Goal: Task Accomplishment & Management: Complete application form

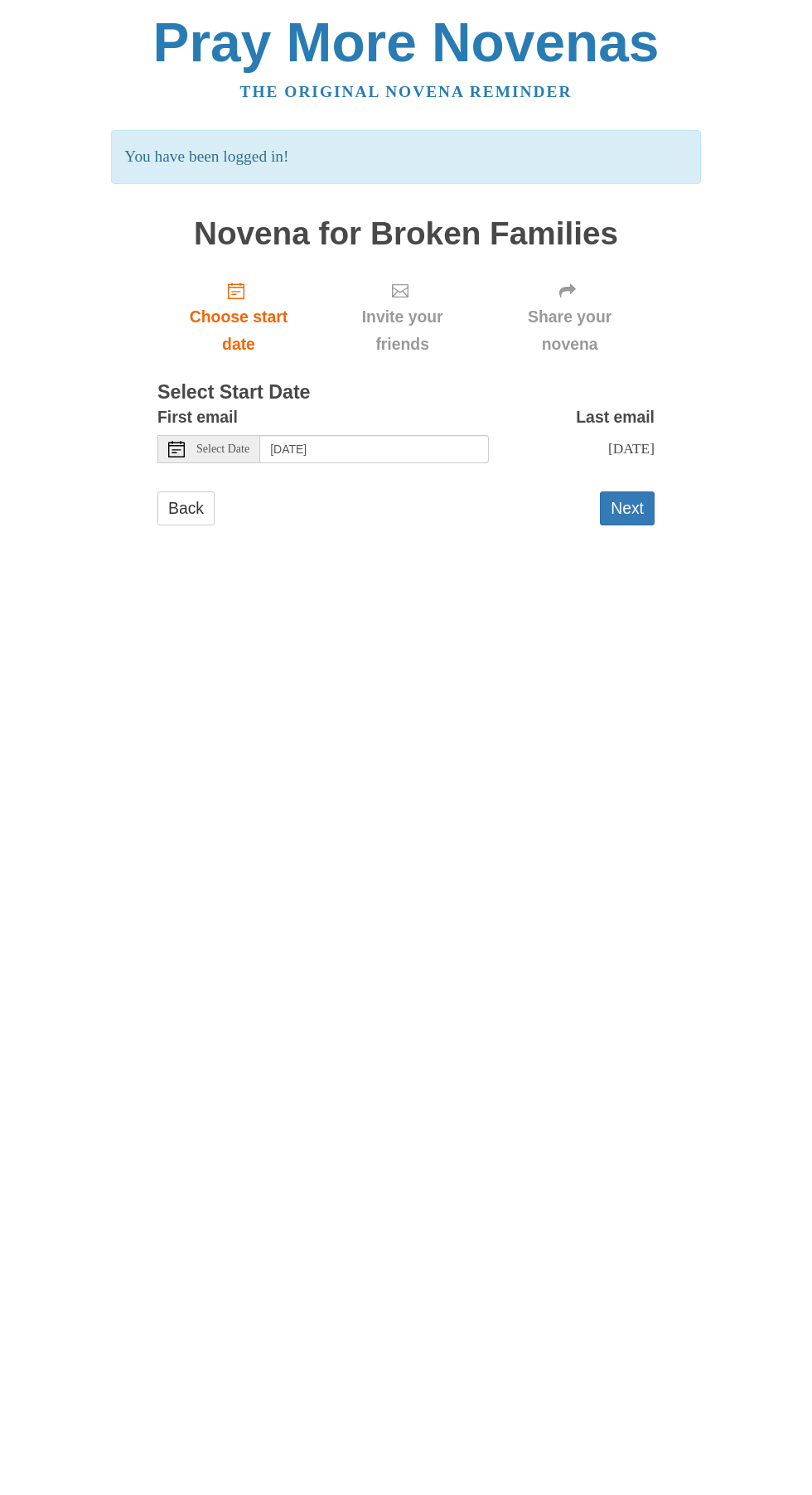
click at [400, 133] on p "You have been logged in!" at bounding box center [405, 157] width 589 height 54
click at [298, 179] on p "You have been logged in!" at bounding box center [405, 157] width 589 height 54
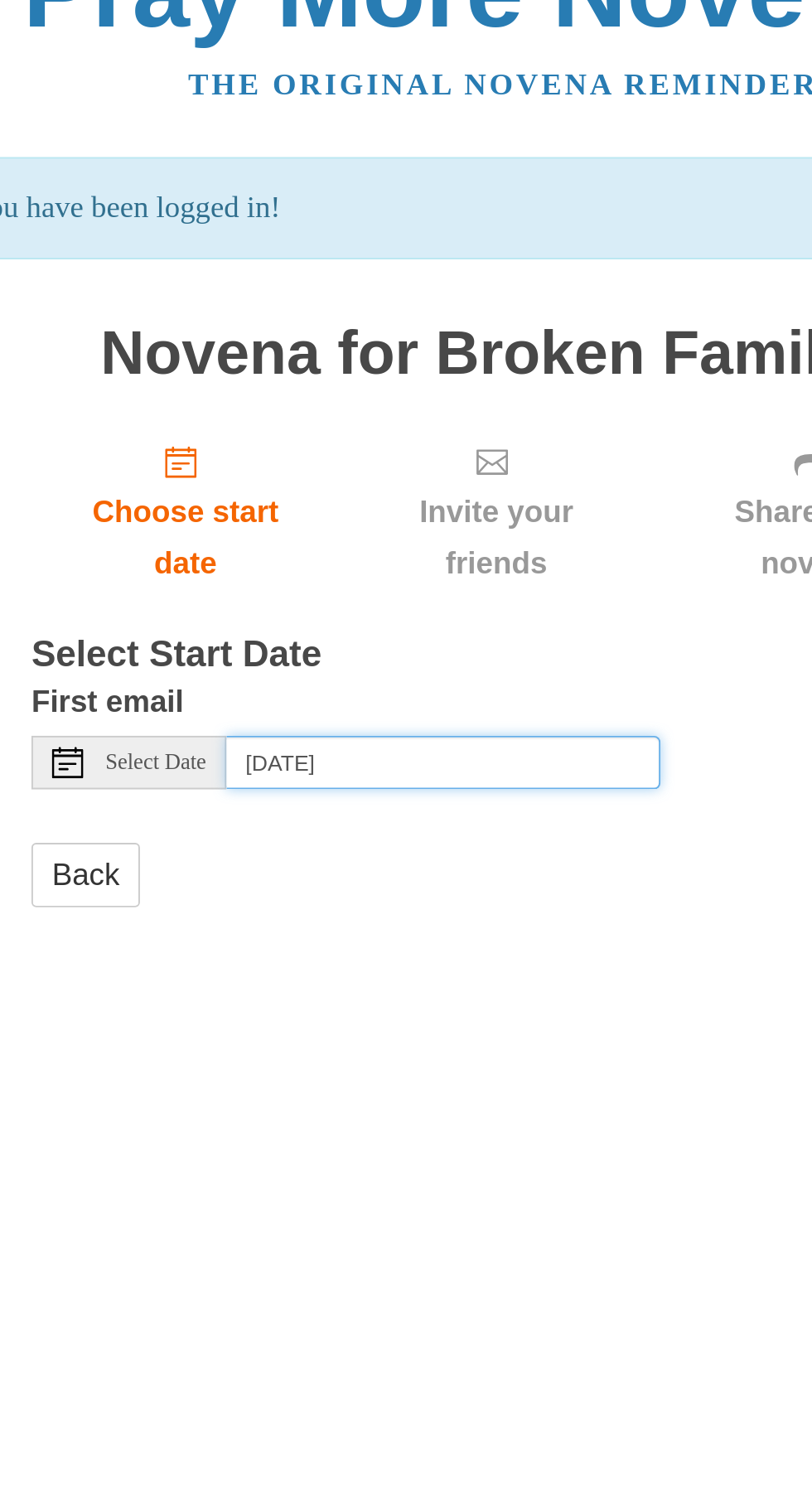
click at [402, 435] on input "Monday, September 29th" at bounding box center [375, 449] width 229 height 28
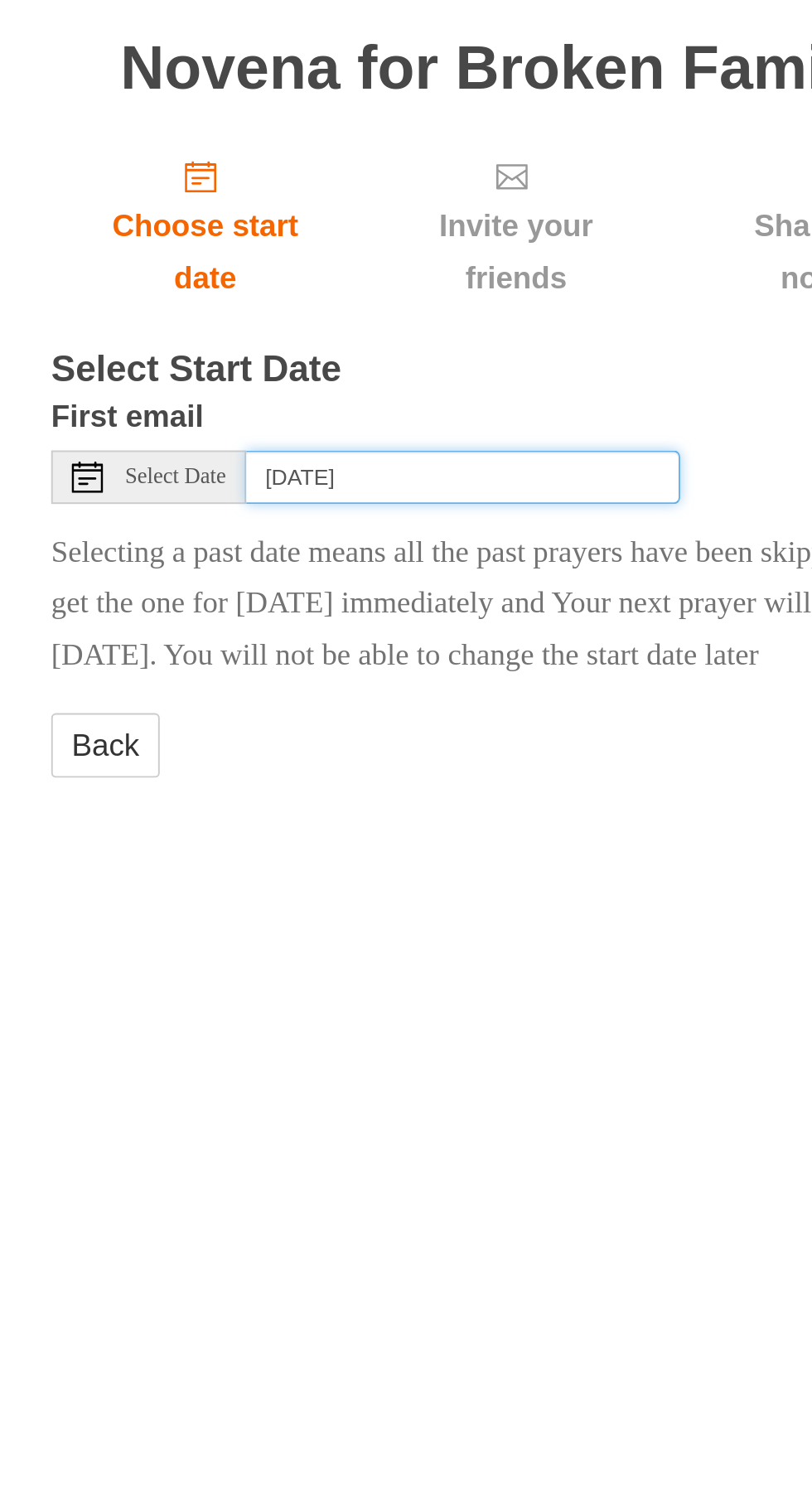
click at [396, 435] on input "Saturday, September 6th" at bounding box center [375, 449] width 229 height 28
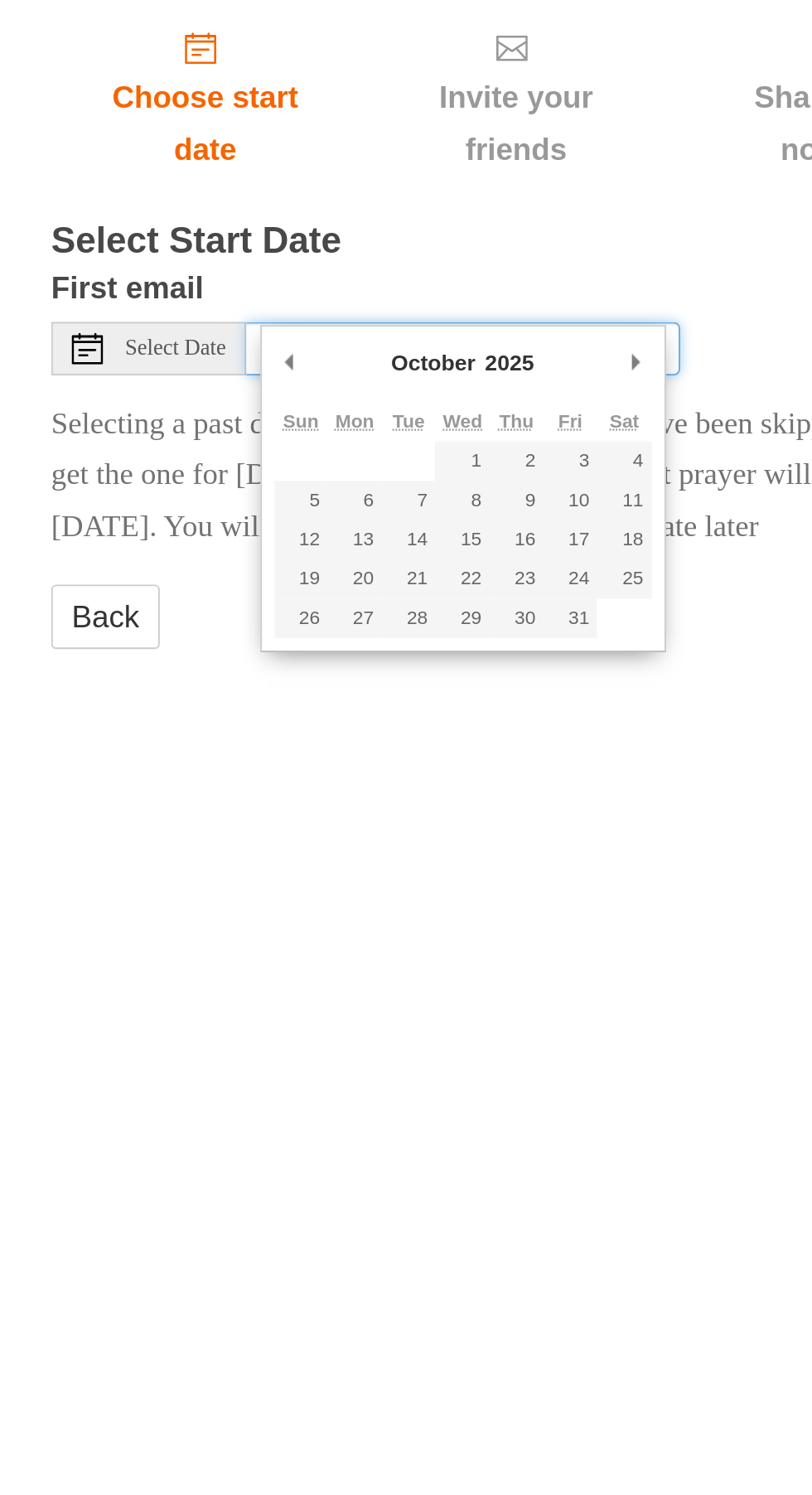
type input "Wednesday, October 1st"
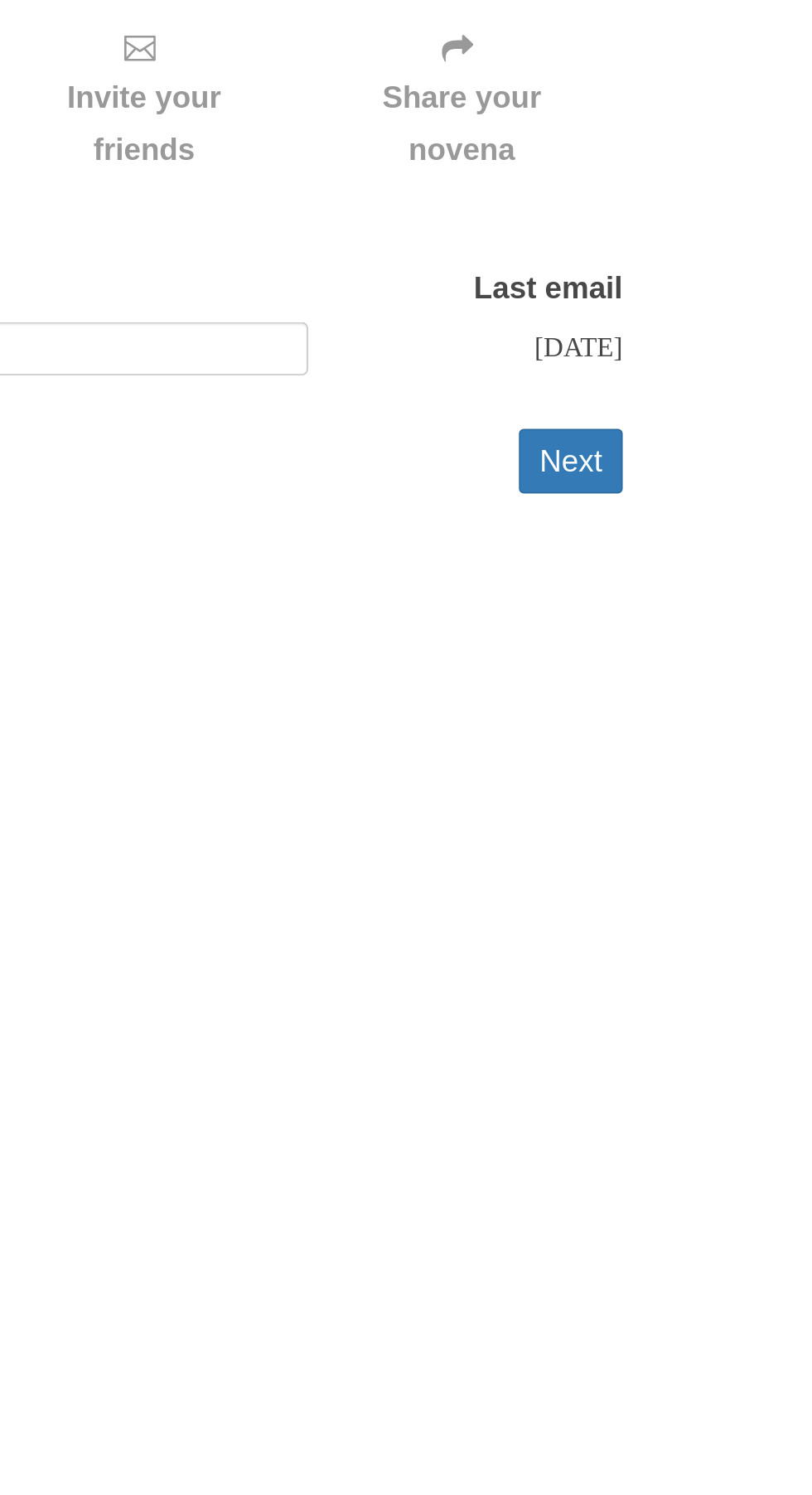
click at [631, 491] on button "Next" at bounding box center [628, 508] width 55 height 34
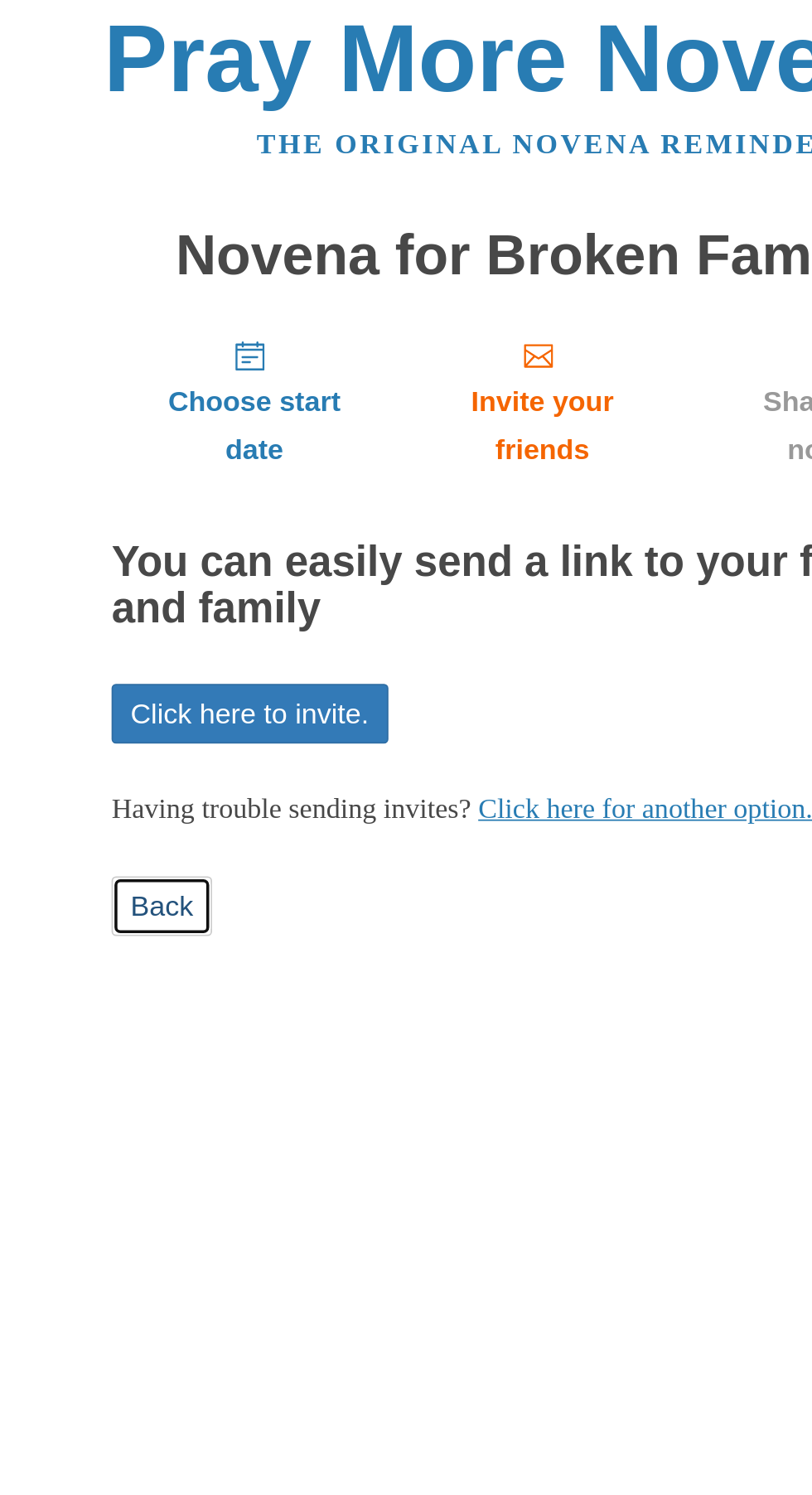
click at [192, 510] on link "Back" at bounding box center [186, 524] width 57 height 34
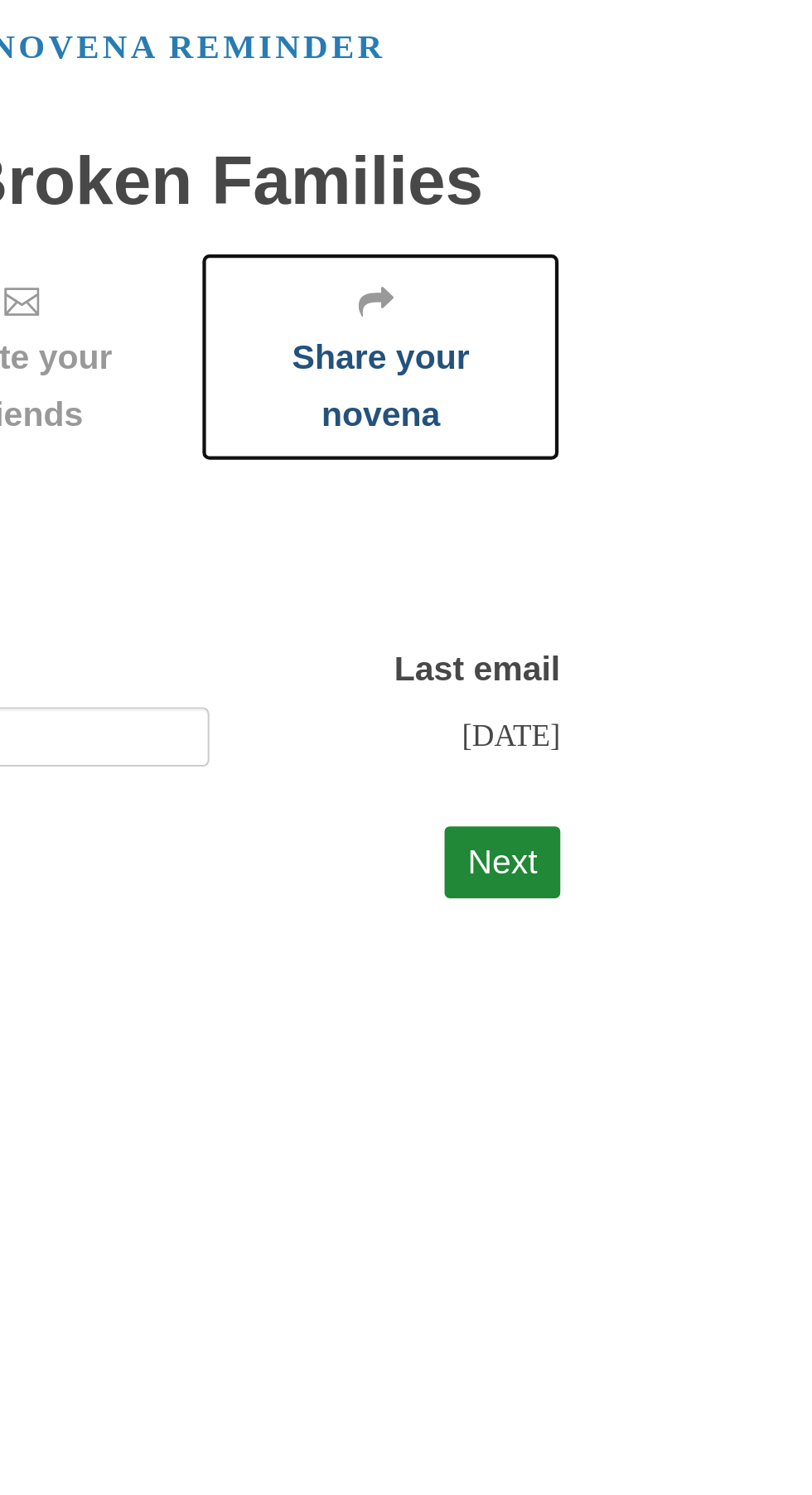
click at [566, 212] on use "Share your novena" at bounding box center [567, 212] width 16 height 14
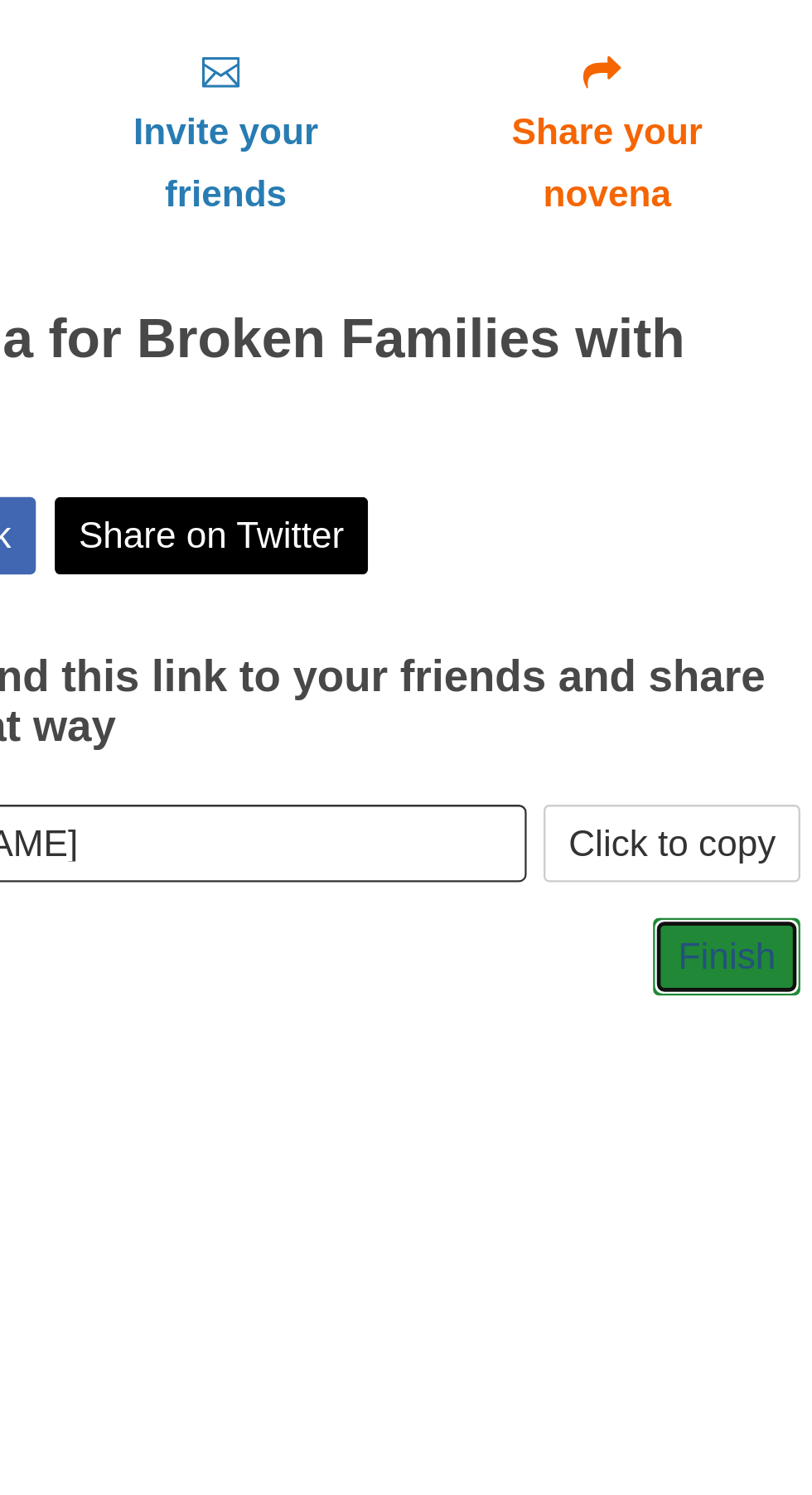
click at [619, 584] on link "Finish" at bounding box center [622, 600] width 65 height 34
